Goal: Transaction & Acquisition: Purchase product/service

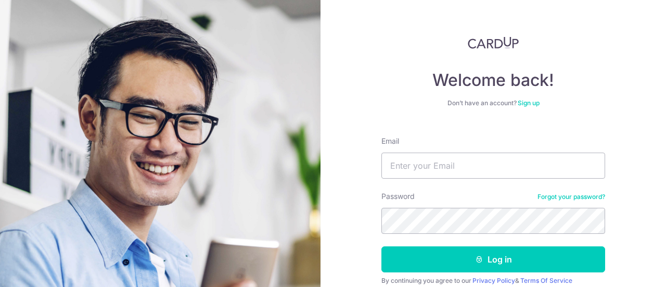
click at [410, 189] on form "Email Password Forgot your password? Log in By continuing you agree to our Priv…" at bounding box center [493, 223] width 224 height 190
click at [422, 171] on input "Email" at bounding box center [493, 165] width 224 height 26
type input "quahpernyi@gmail.com"
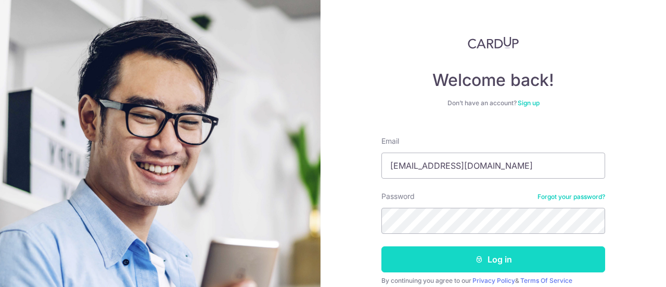
click at [412, 258] on button "Log in" at bounding box center [493, 259] width 224 height 26
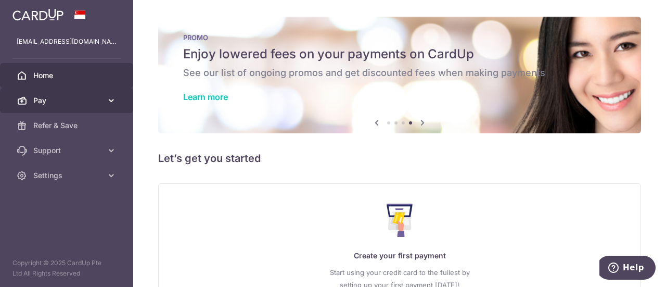
click at [49, 99] on span "Pay" at bounding box center [67, 100] width 69 height 10
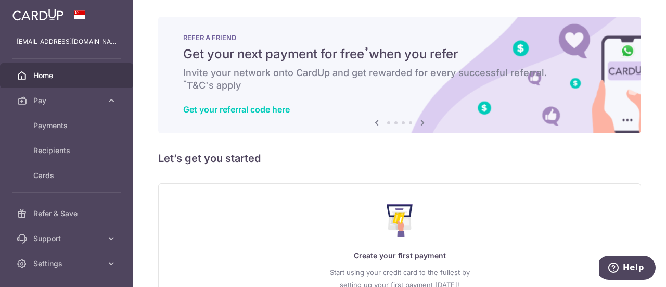
scroll to position [93, 0]
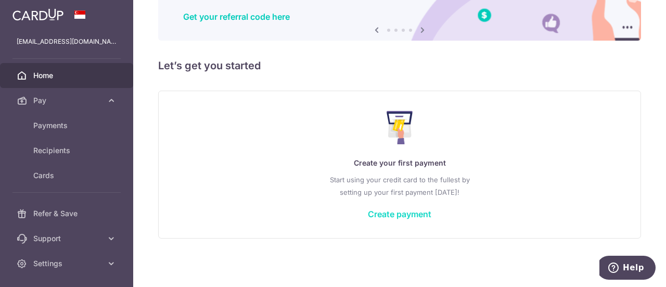
click at [396, 214] on link "Create payment" at bounding box center [399, 214] width 63 height 10
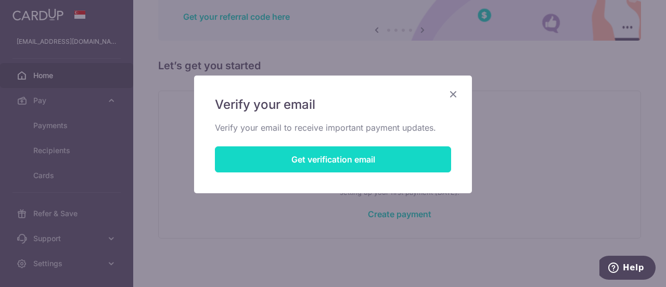
click at [377, 162] on button "Get verification email" at bounding box center [333, 159] width 236 height 26
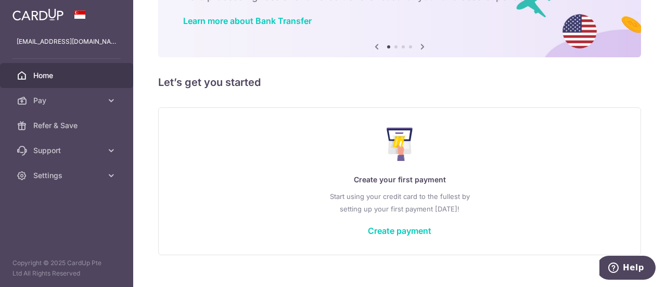
scroll to position [77, 0]
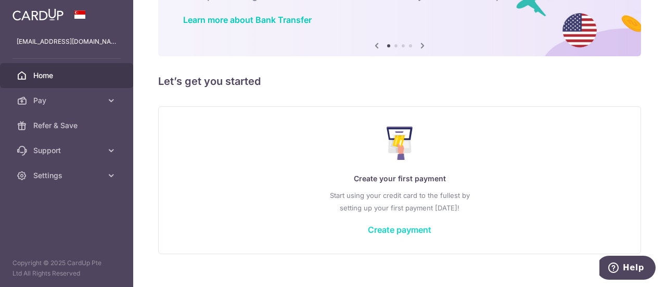
click at [381, 227] on link "Create payment" at bounding box center [399, 229] width 63 height 10
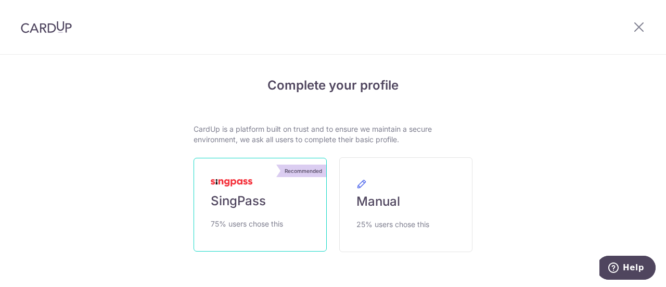
click at [230, 194] on span "SingPass" at bounding box center [238, 200] width 55 height 17
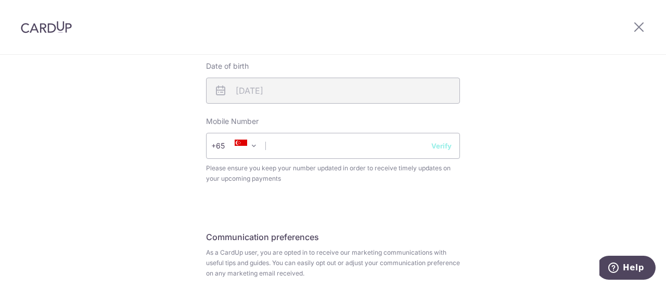
scroll to position [440, 0]
click at [297, 149] on input "text" at bounding box center [333, 145] width 254 height 26
type input "97939800"
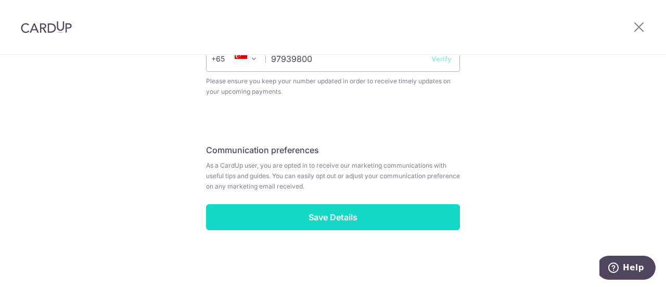
click at [384, 214] on input "Save Details" at bounding box center [333, 217] width 254 height 26
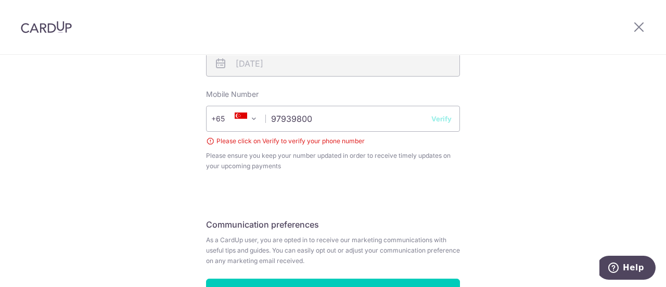
scroll to position [459, 0]
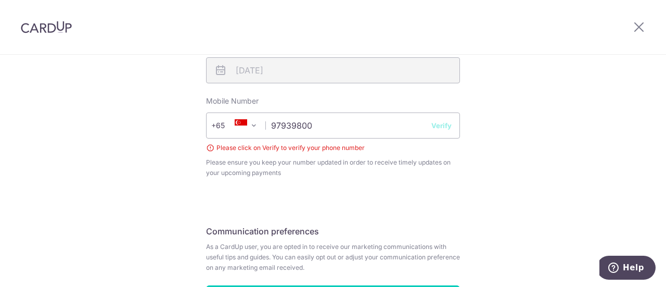
click at [441, 125] on button "Verify" at bounding box center [441, 125] width 20 height 10
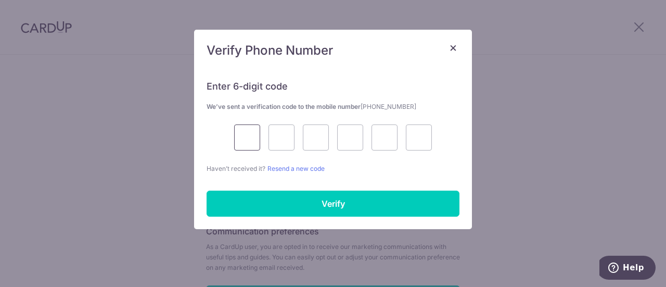
click at [243, 132] on input "text" at bounding box center [247, 137] width 26 height 26
type input "8"
type input "3"
type input "9"
type input "6"
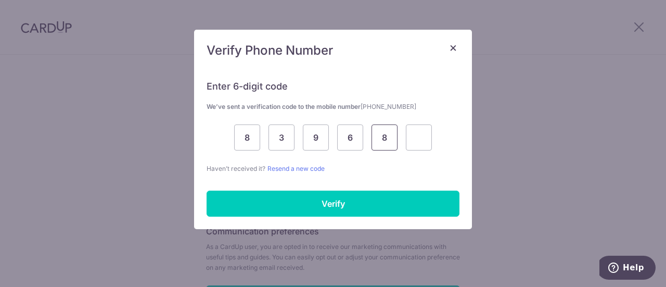
type input "8"
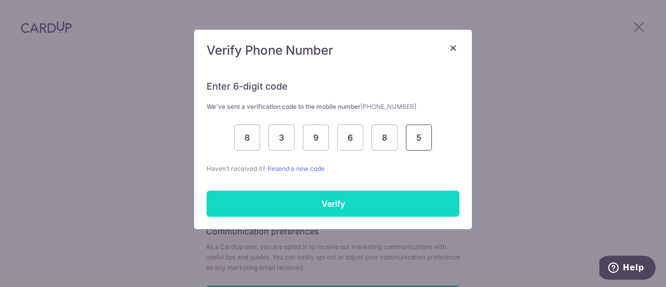
type input "5"
click at [292, 207] on input "Verify" at bounding box center [333, 203] width 253 height 26
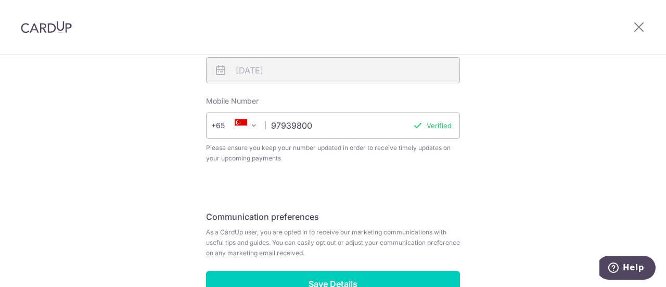
scroll to position [489, 0]
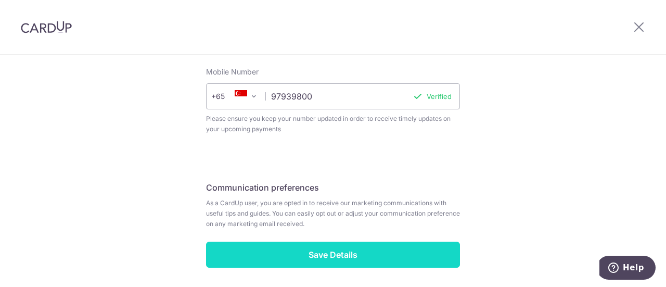
click at [278, 243] on input "Save Details" at bounding box center [333, 254] width 254 height 26
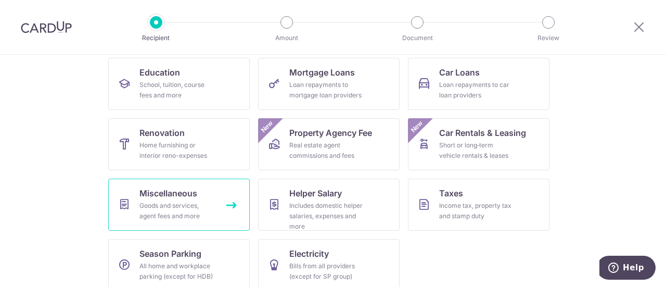
scroll to position [178, 0]
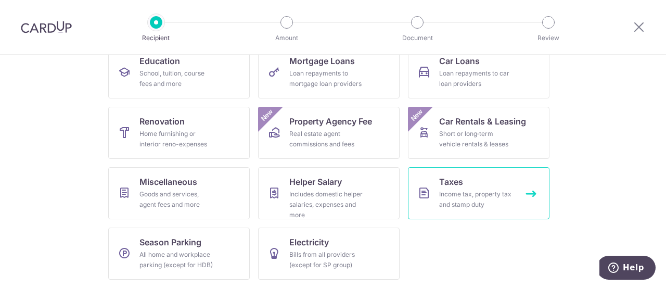
click at [439, 187] on span "Taxes" at bounding box center [451, 181] width 24 height 12
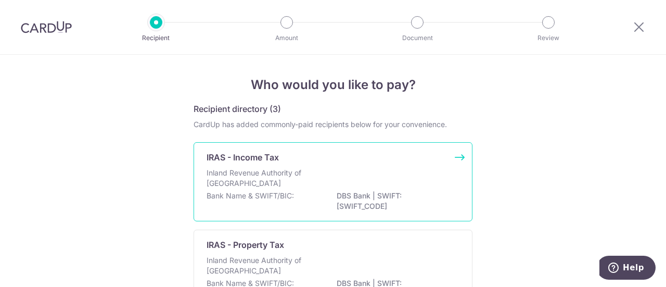
click at [237, 172] on p "Inland Revenue Authority of [GEOGRAPHIC_DATA]" at bounding box center [262, 178] width 110 height 21
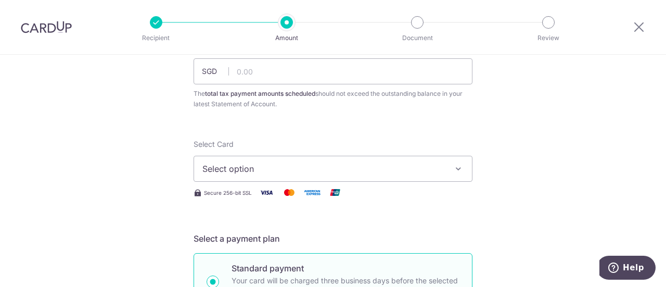
scroll to position [17, 0]
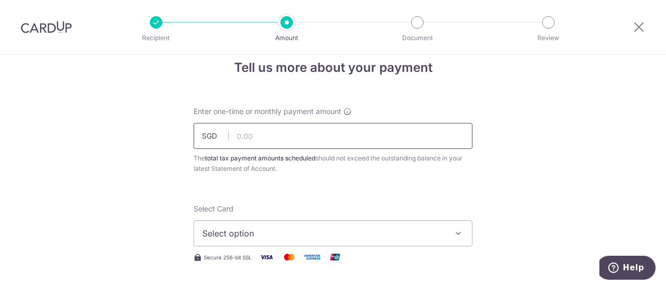
click at [333, 137] on input "text" at bounding box center [333, 136] width 279 height 26
type input "6,166.87"
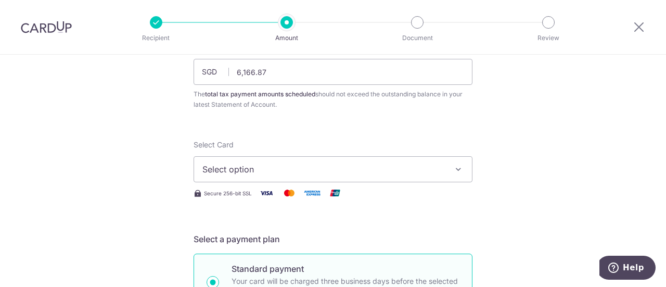
scroll to position [85, 0]
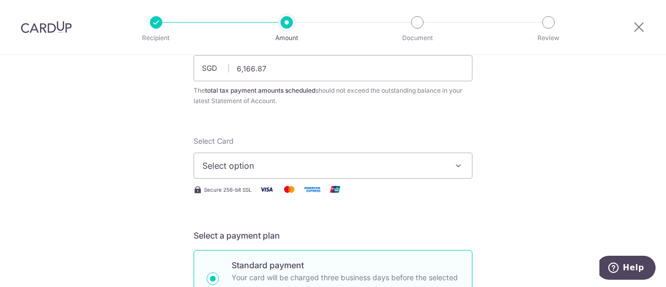
click at [365, 169] on span "Select option" at bounding box center [323, 165] width 242 height 12
click at [247, 192] on span "Add credit card" at bounding box center [342, 194] width 242 height 10
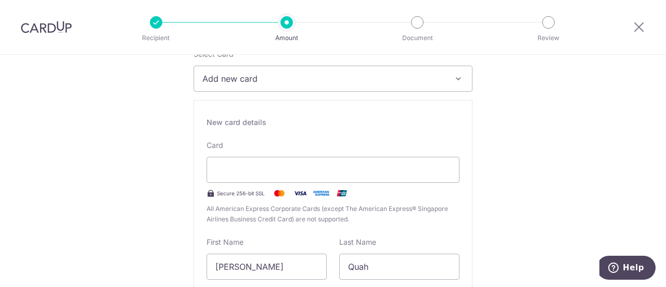
scroll to position [172, 0]
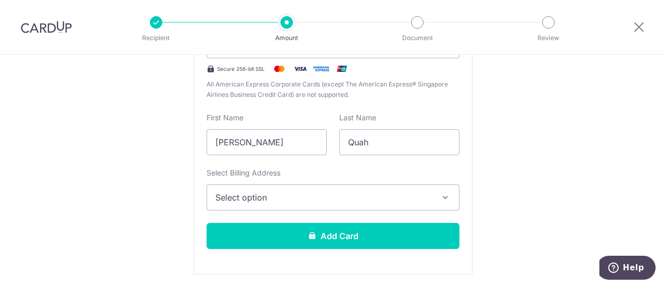
scroll to position [297, 0]
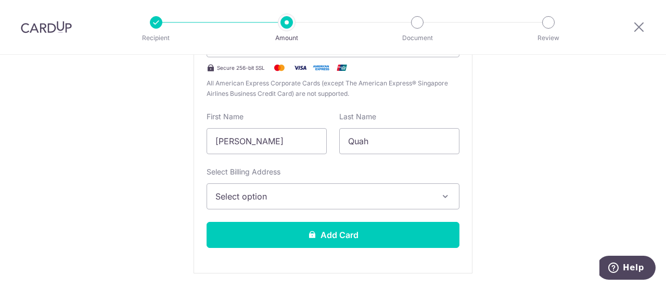
click at [215, 197] on span "Select option" at bounding box center [323, 196] width 216 height 12
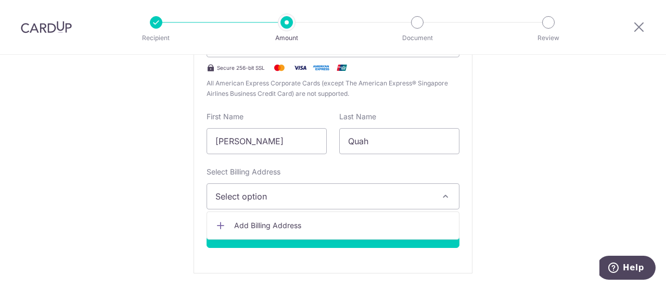
click at [223, 218] on link "Add Billing Address" at bounding box center [333, 225] width 252 height 19
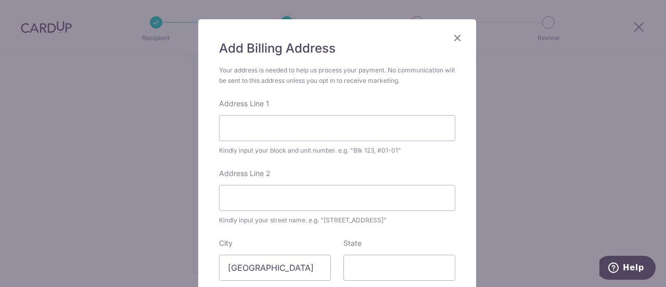
scroll to position [57, 0]
click at [250, 129] on input "Address Line 1" at bounding box center [337, 127] width 236 height 26
type input "16 Siglap Link"
click at [243, 202] on input "Address Line 2" at bounding box center [337, 197] width 236 height 26
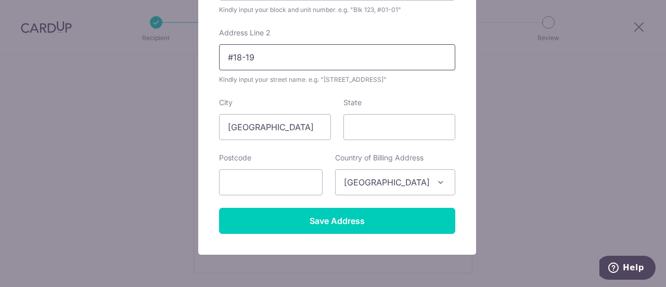
scroll to position [196, 0]
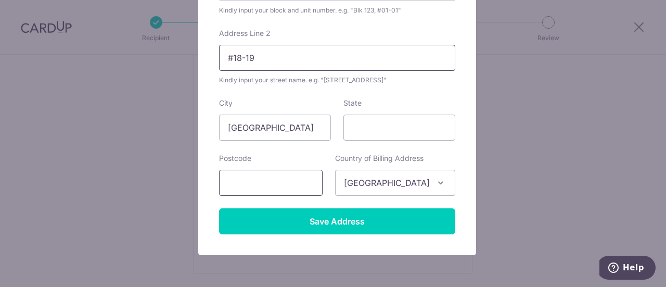
type input "#18-19"
click at [280, 185] on input "text" at bounding box center [271, 183] width 104 height 26
type input "448872"
click at [207, 144] on div "Add Billing Address Your address is needed to help us process your payment. No …" at bounding box center [337, 67] width 278 height 376
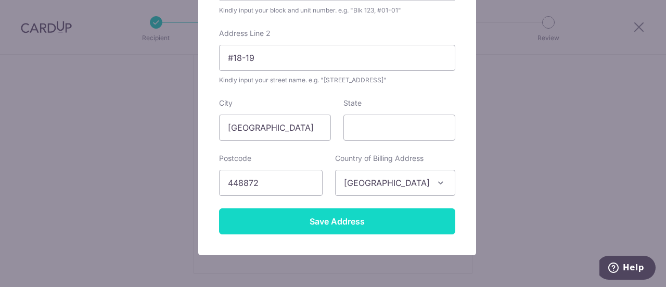
click at [250, 223] on input "Save Address" at bounding box center [337, 221] width 236 height 26
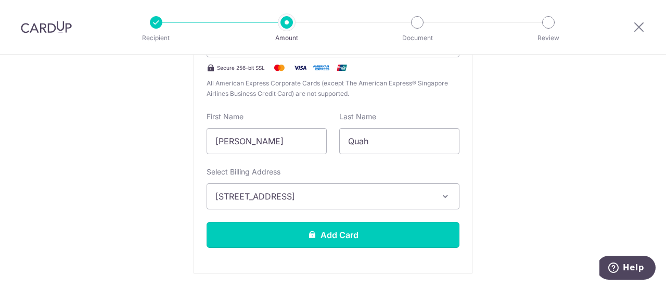
click at [250, 223] on button "Add Card" at bounding box center [333, 235] width 253 height 26
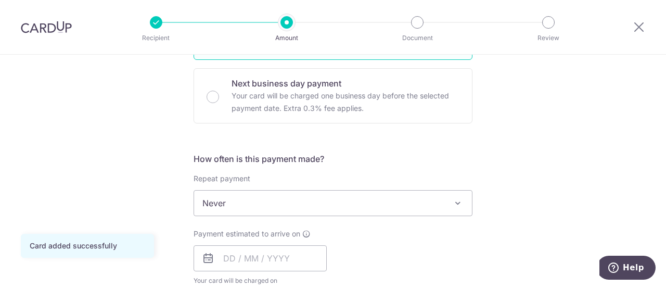
scroll to position [371, 0]
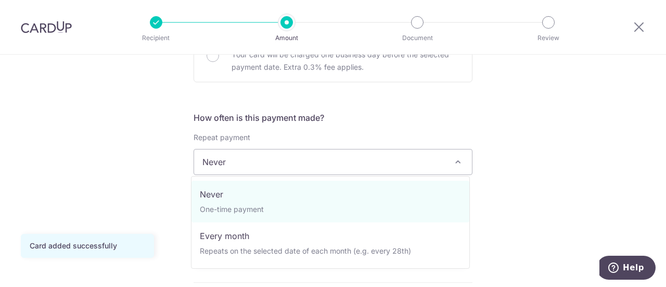
click at [211, 161] on span "Never" at bounding box center [333, 161] width 278 height 25
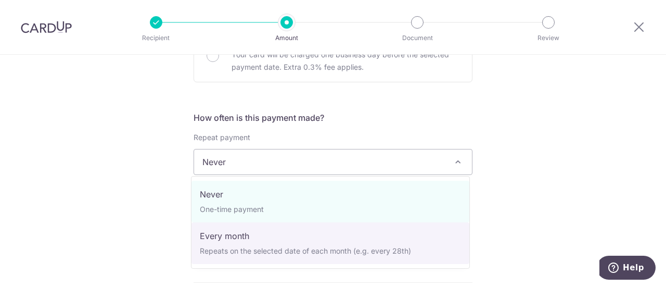
select select "3"
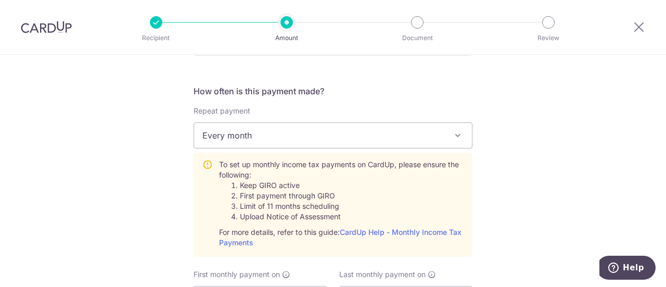
scroll to position [511, 0]
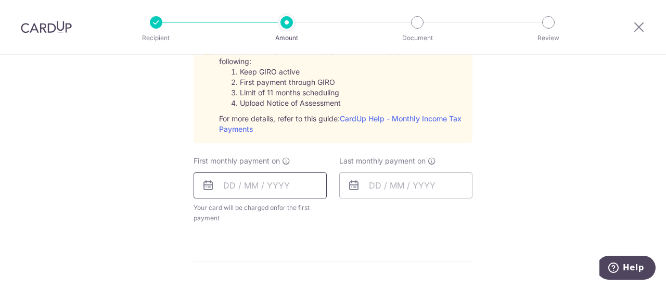
click at [221, 181] on input "text" at bounding box center [260, 185] width 133 height 26
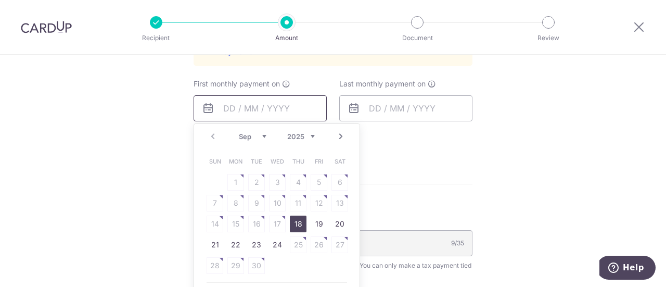
scroll to position [589, 0]
click at [169, 189] on div "Tell us more about your payment Enter one-time or monthly payment amount SGD 6,…" at bounding box center [333, 7] width 666 height 1085
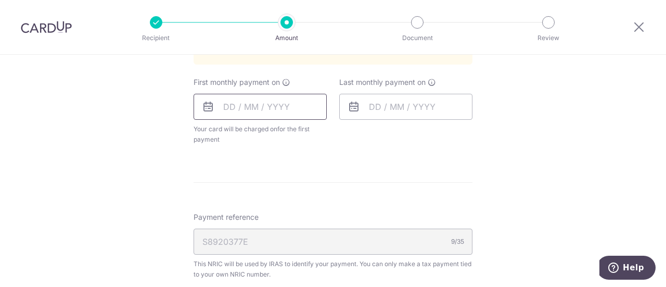
click at [225, 110] on input "text" at bounding box center [260, 107] width 133 height 26
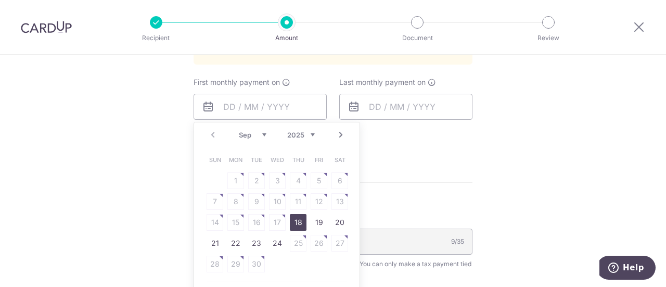
click at [340, 131] on link "Next" at bounding box center [341, 135] width 12 height 12
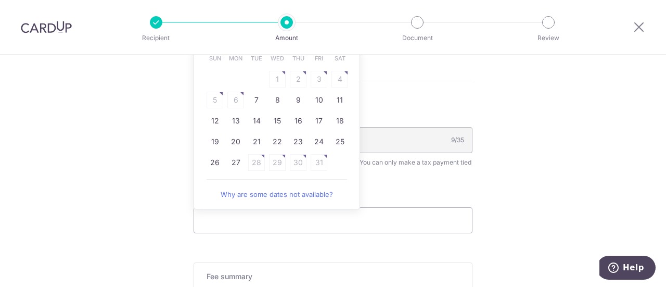
scroll to position [691, 0]
click at [230, 195] on link "Why are some dates not available?" at bounding box center [277, 193] width 140 height 21
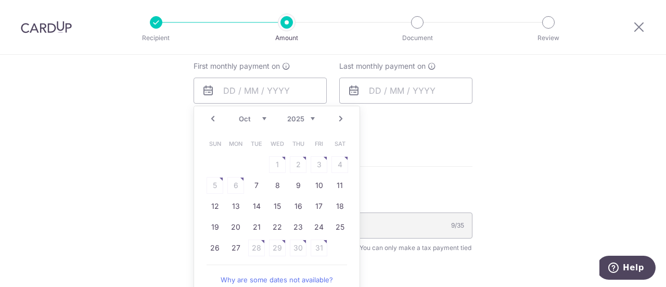
scroll to position [618, 0]
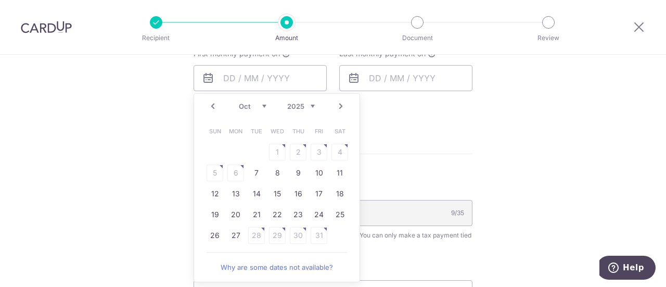
click at [208, 107] on link "Prev" at bounding box center [213, 106] width 12 height 12
click at [339, 109] on link "Next" at bounding box center [341, 106] width 12 height 12
click at [208, 105] on link "Prev" at bounding box center [213, 106] width 12 height 12
click at [336, 105] on link "Next" at bounding box center [341, 106] width 12 height 12
click at [211, 104] on link "Prev" at bounding box center [213, 106] width 12 height 12
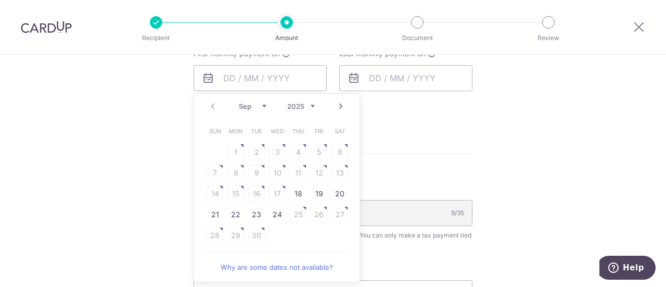
click at [341, 108] on link "Next" at bounding box center [341, 106] width 12 height 12
click at [319, 171] on link "10" at bounding box center [319, 172] width 17 height 17
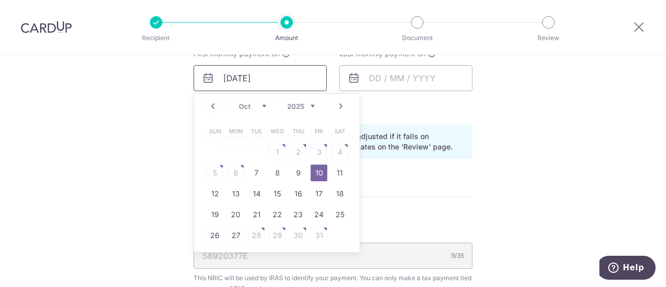
click at [249, 76] on input "10/10/2025" at bounding box center [260, 78] width 133 height 26
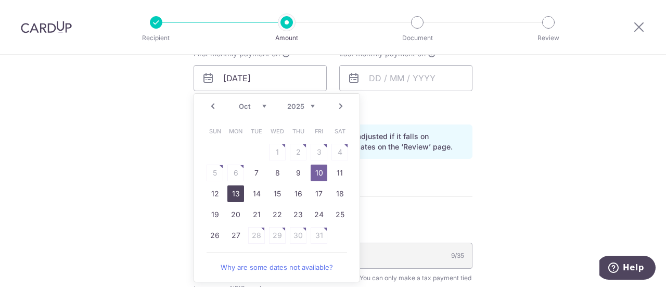
click at [229, 190] on link "13" at bounding box center [235, 193] width 17 height 17
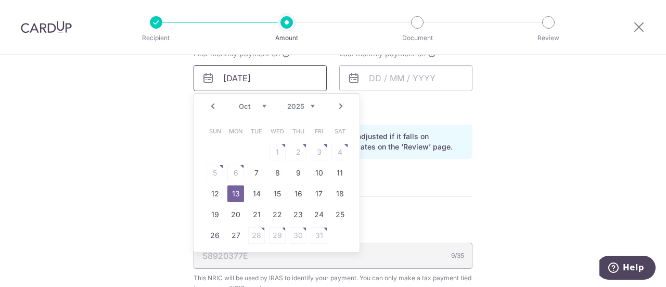
click at [270, 78] on input "13/10/2025" at bounding box center [260, 78] width 133 height 26
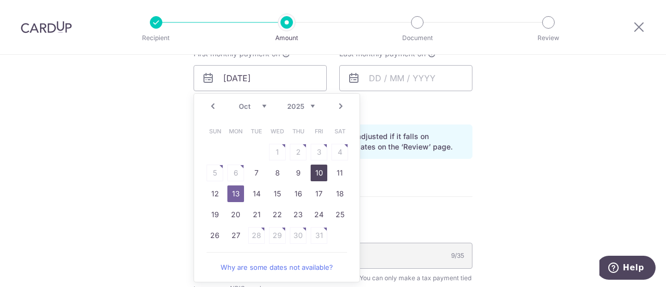
click at [316, 168] on link "10" at bounding box center [319, 172] width 17 height 17
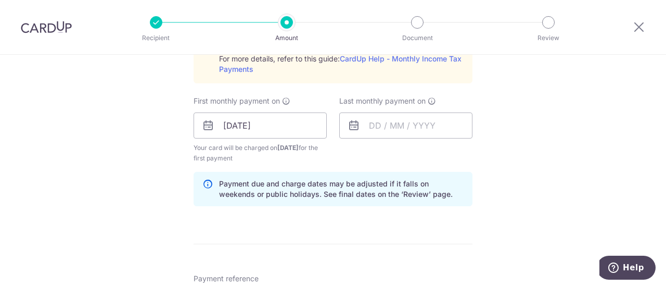
scroll to position [566, 0]
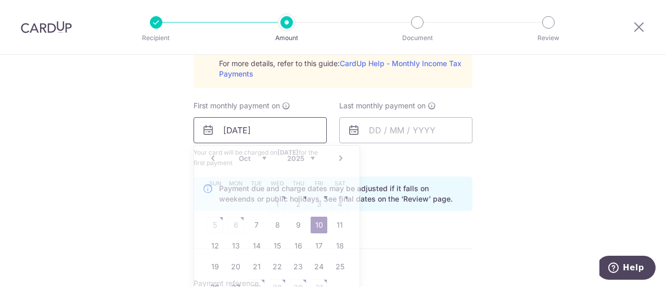
click at [297, 131] on input "10/10/2025" at bounding box center [260, 130] width 133 height 26
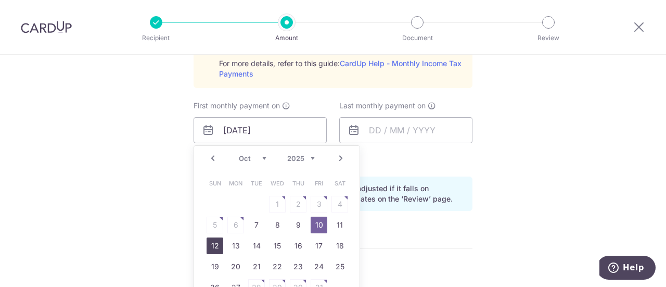
click at [213, 240] on link "12" at bounding box center [215, 245] width 17 height 17
type input "[DATE]"
click at [266, 132] on input "[DATE]" at bounding box center [260, 130] width 133 height 26
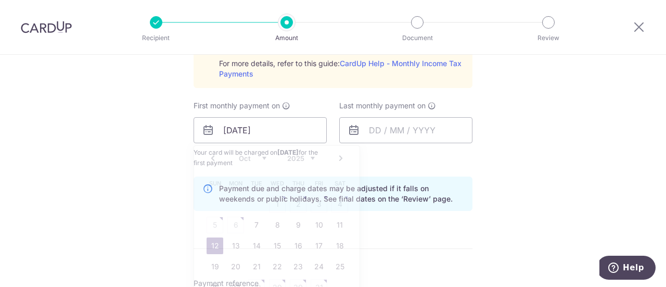
click at [176, 193] on div "Tell us more about your payment Enter one-time or monthly payment amount SGD 6,…" at bounding box center [333, 52] width 666 height 1127
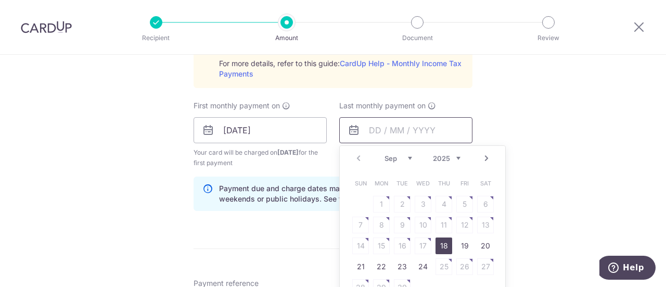
click at [401, 130] on input "text" at bounding box center [405, 130] width 133 height 26
click at [485, 162] on link "Next" at bounding box center [486, 158] width 12 height 12
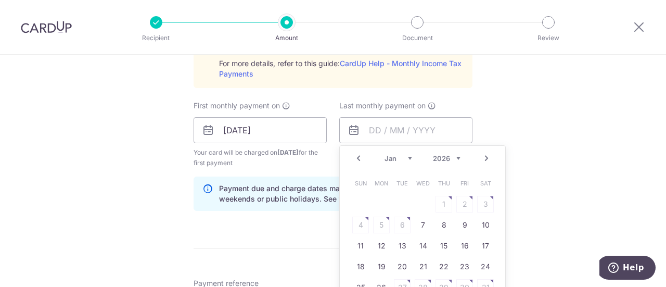
click at [485, 162] on link "Next" at bounding box center [486, 158] width 12 height 12
click at [442, 226] on link "12" at bounding box center [443, 224] width 17 height 17
type input "[DATE]"
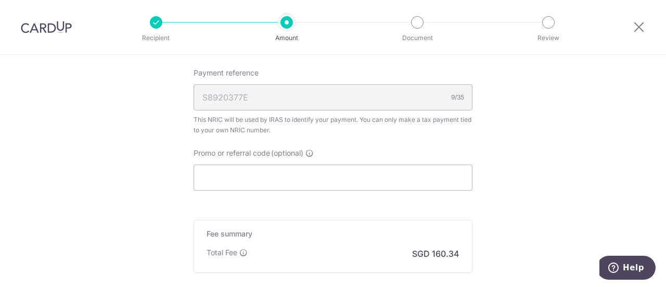
scroll to position [777, 0]
click at [271, 176] on input "Promo or referral code (optional)" at bounding box center [333, 177] width 279 height 26
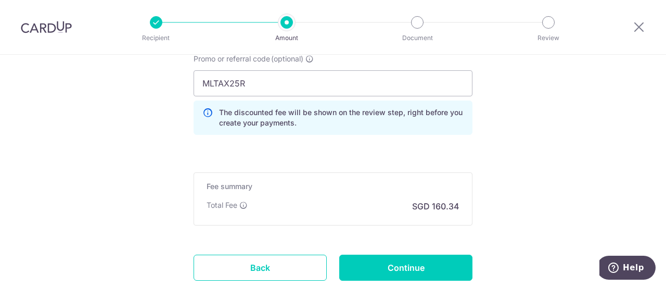
scroll to position [840, 0]
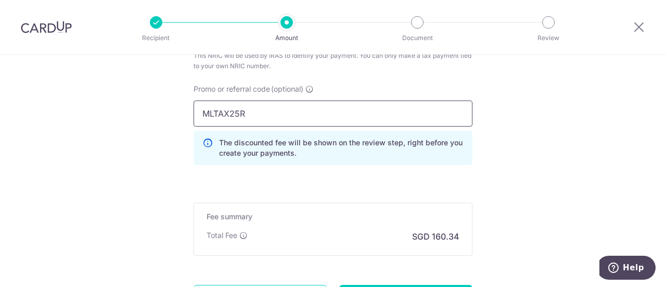
drag, startPoint x: 252, startPoint y: 113, endPoint x: 177, endPoint y: 114, distance: 74.4
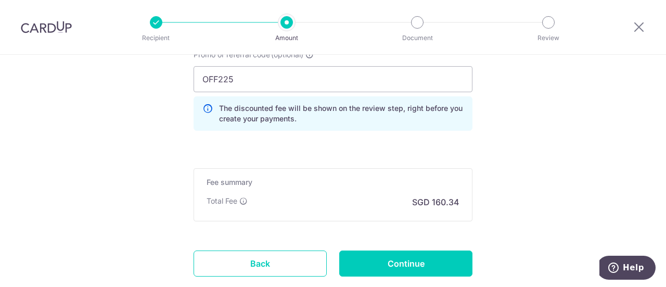
scroll to position [875, 0]
type input "MLTAX25R"
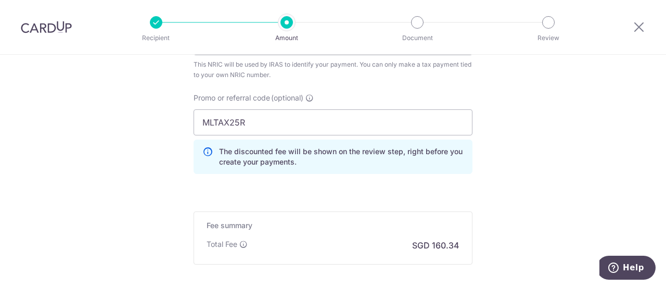
scroll to position [939, 0]
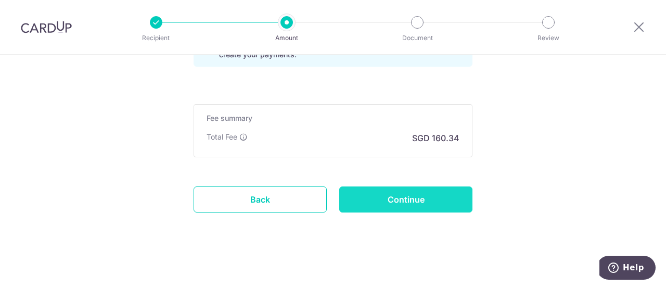
click at [392, 188] on input "Continue" at bounding box center [405, 199] width 133 height 26
type input "Create Schedule"
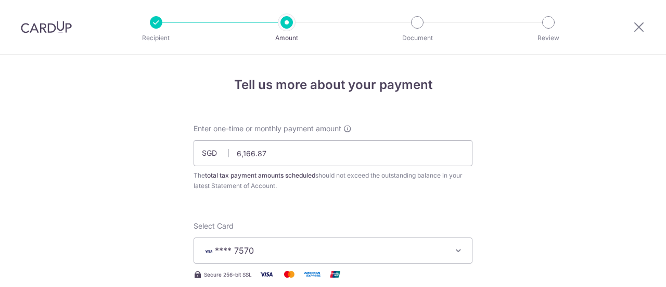
scroll to position [638, 0]
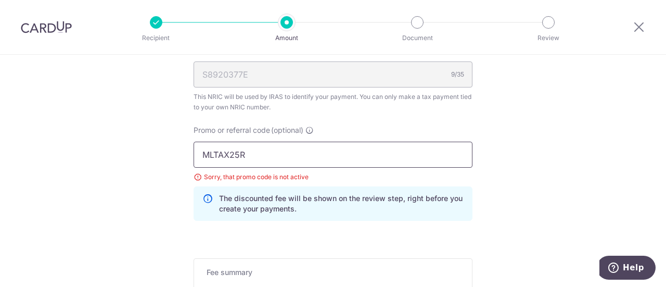
click at [370, 159] on input "MLTAX25R" at bounding box center [333, 155] width 279 height 26
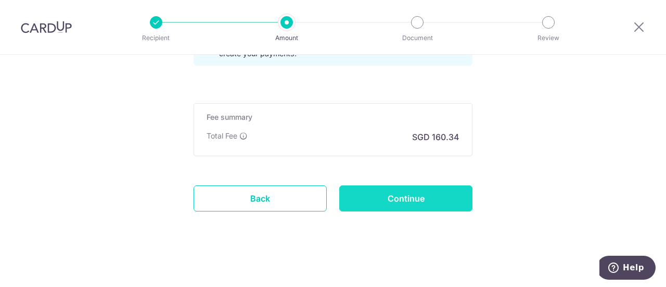
type input "OFF225"
click at [380, 192] on input "Continue" at bounding box center [405, 198] width 133 height 26
type input "Update Schedule"
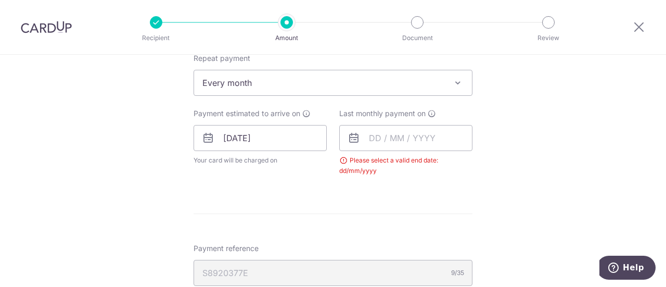
scroll to position [450, 0]
click at [379, 137] on input "text" at bounding box center [405, 138] width 133 height 26
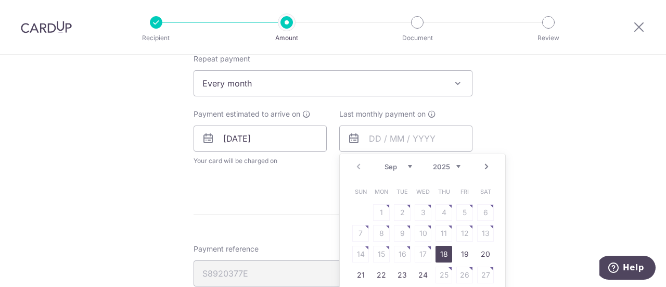
click at [483, 163] on link "Next" at bounding box center [486, 166] width 12 height 12
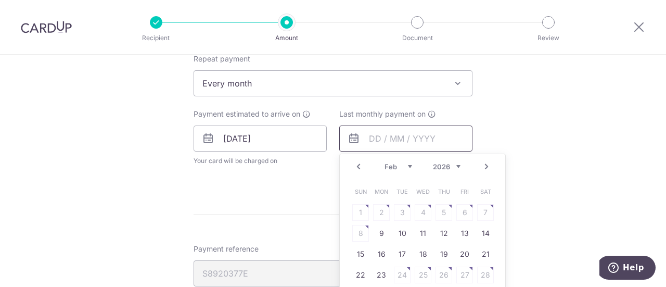
scroll to position [482, 0]
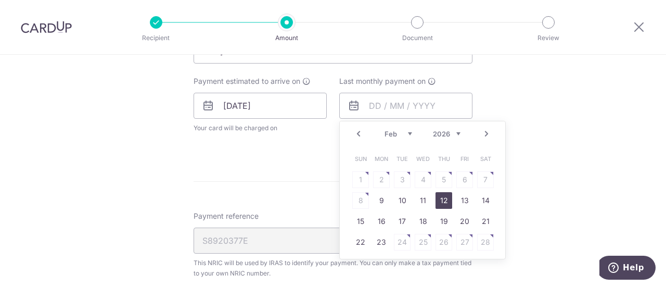
click at [443, 193] on link "12" at bounding box center [443, 200] width 17 height 17
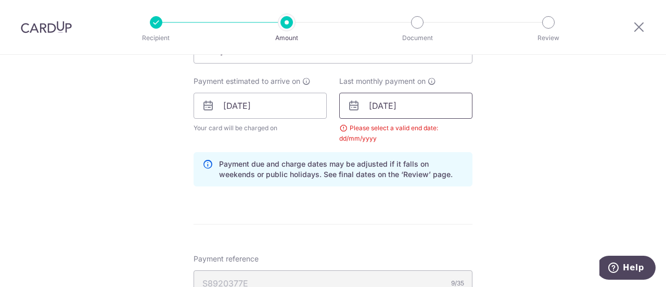
click at [408, 105] on input "[DATE]" at bounding box center [405, 106] width 133 height 26
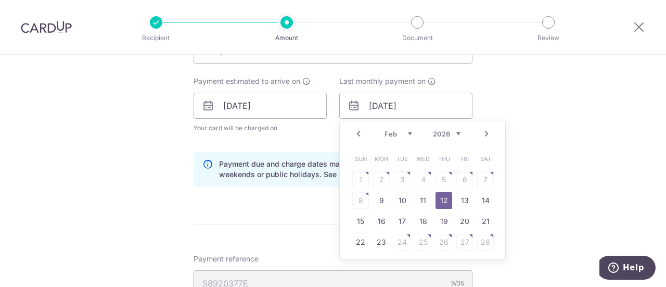
click at [481, 130] on link "Next" at bounding box center [486, 133] width 12 height 12
click at [435, 200] on link "12" at bounding box center [443, 200] width 17 height 17
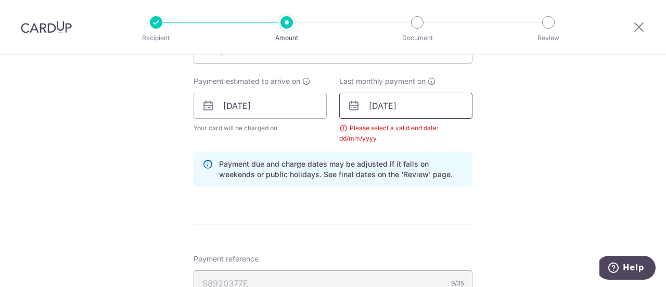
click at [415, 107] on input "[DATE]" at bounding box center [405, 106] width 133 height 26
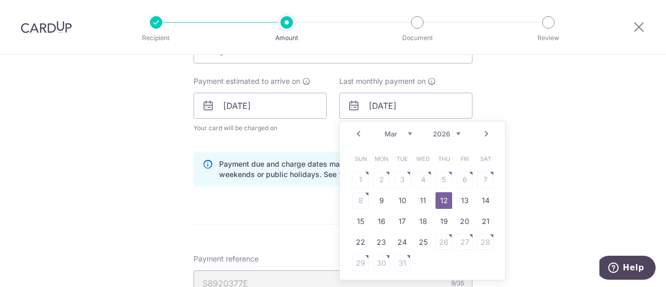
click at [359, 132] on link "Prev" at bounding box center [358, 133] width 12 height 12
click at [439, 195] on link "12" at bounding box center [443, 200] width 17 height 17
type input "[DATE]"
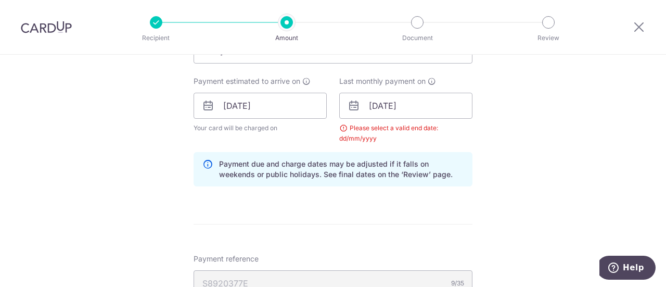
scroll to position [596, 0]
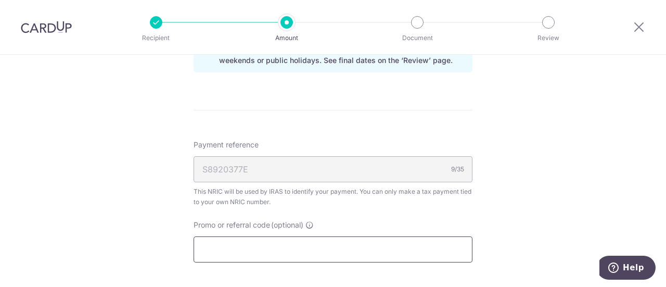
click at [389, 239] on input "Promo or referral code (optional)" at bounding box center [333, 249] width 279 height 26
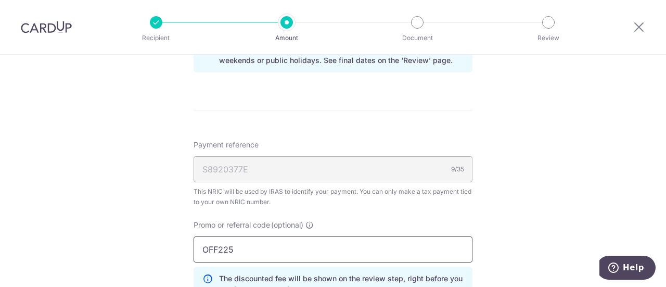
scroll to position [763, 0]
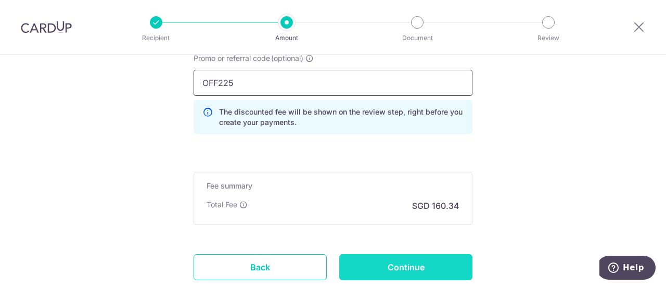
type input "OFF225"
click at [387, 260] on input "Continue" at bounding box center [405, 267] width 133 height 26
type input "Update Schedule"
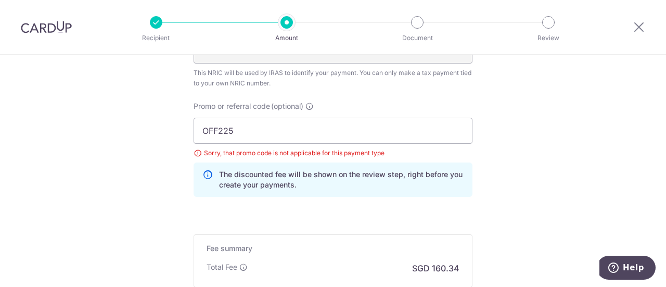
scroll to position [793, 0]
